Goal: Transaction & Acquisition: Book appointment/travel/reservation

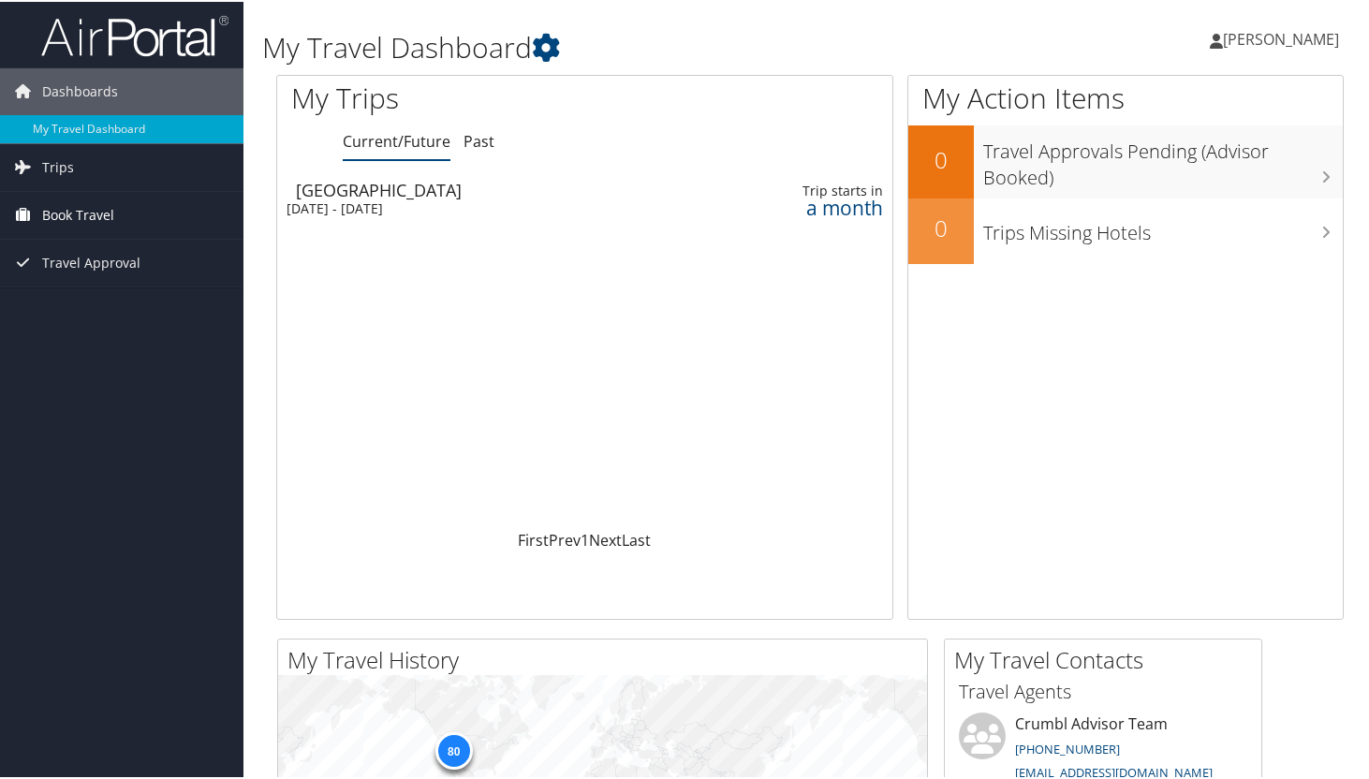
click at [65, 214] on span "Book Travel" at bounding box center [78, 213] width 72 height 47
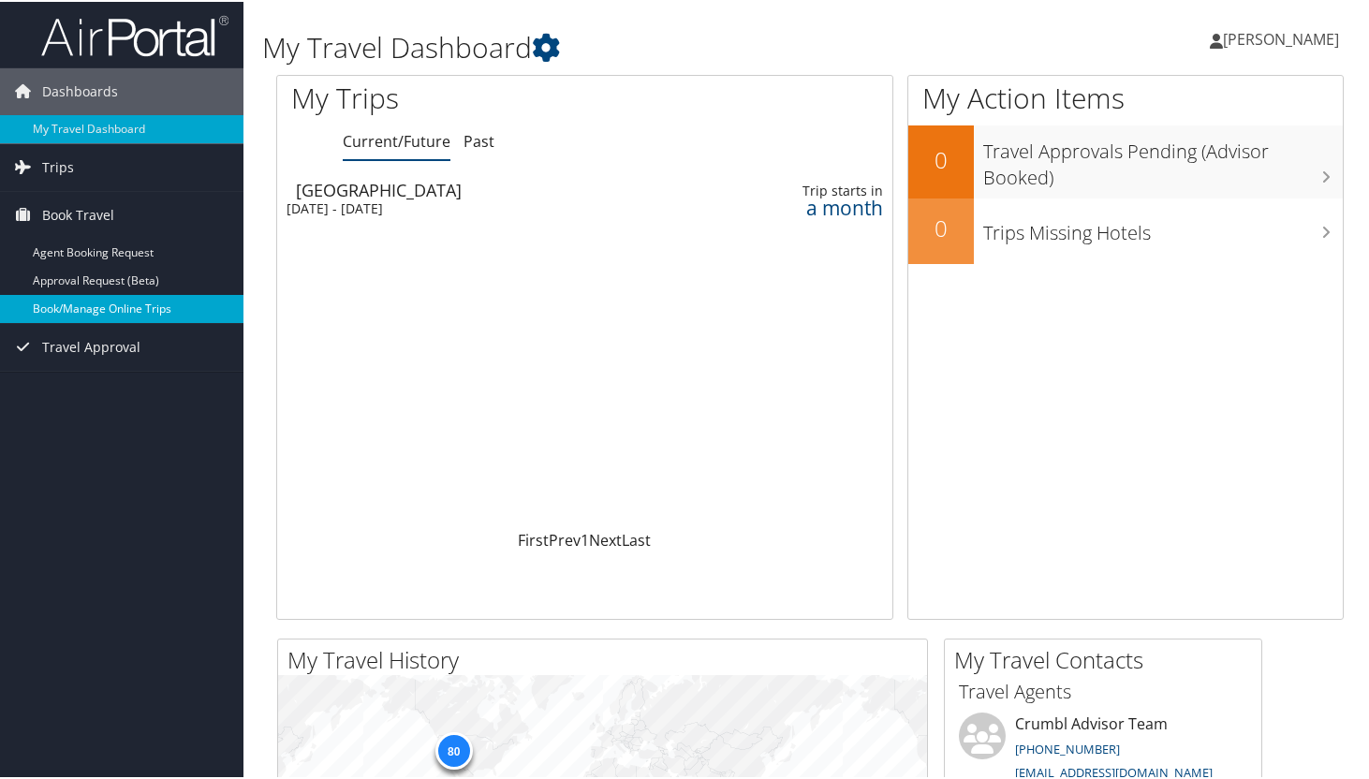
click at [78, 307] on link "Book/Manage Online Trips" at bounding box center [122, 307] width 244 height 28
